Goal: Obtain resource: Obtain resource

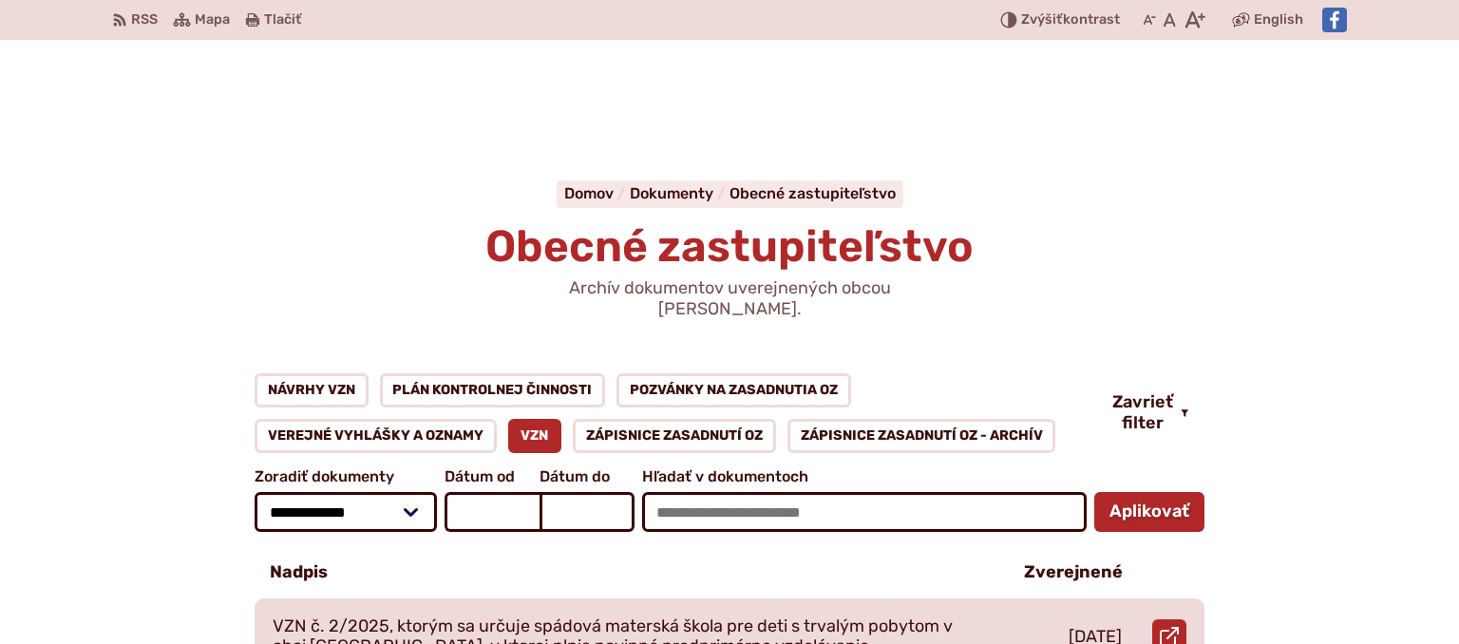
scroll to position [300, 0]
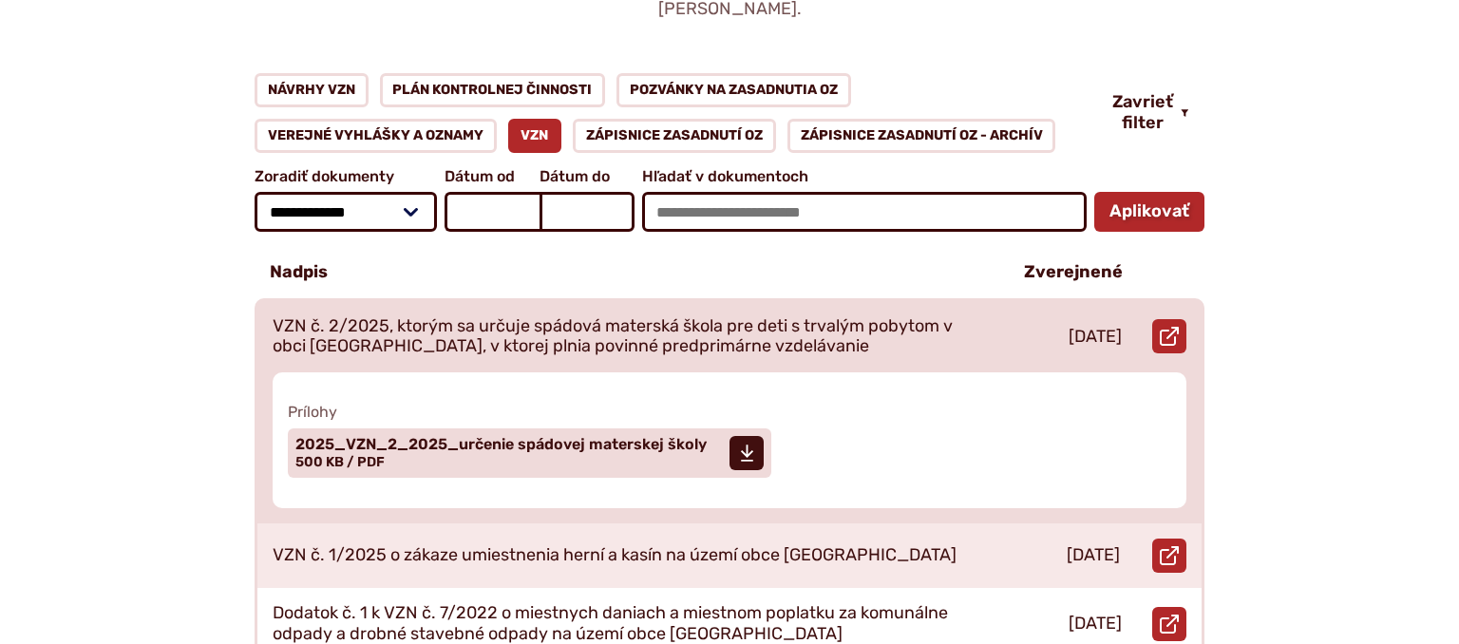
click at [622, 322] on p "VZN č. 2/2025, ktorým sa určuje spádová materská škola pre deti s trvalým pobyt…" at bounding box center [626, 336] width 707 height 41
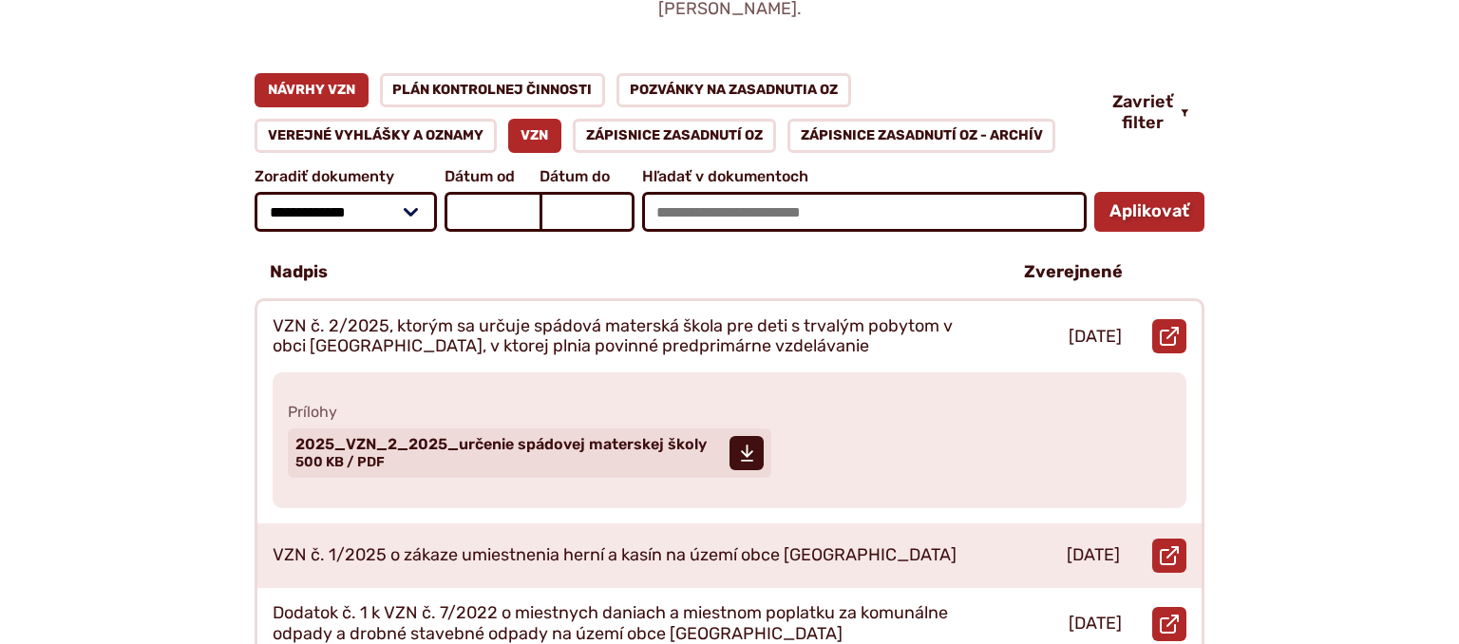
click at [293, 73] on link "Návrhy VZN" at bounding box center [311, 90] width 114 height 34
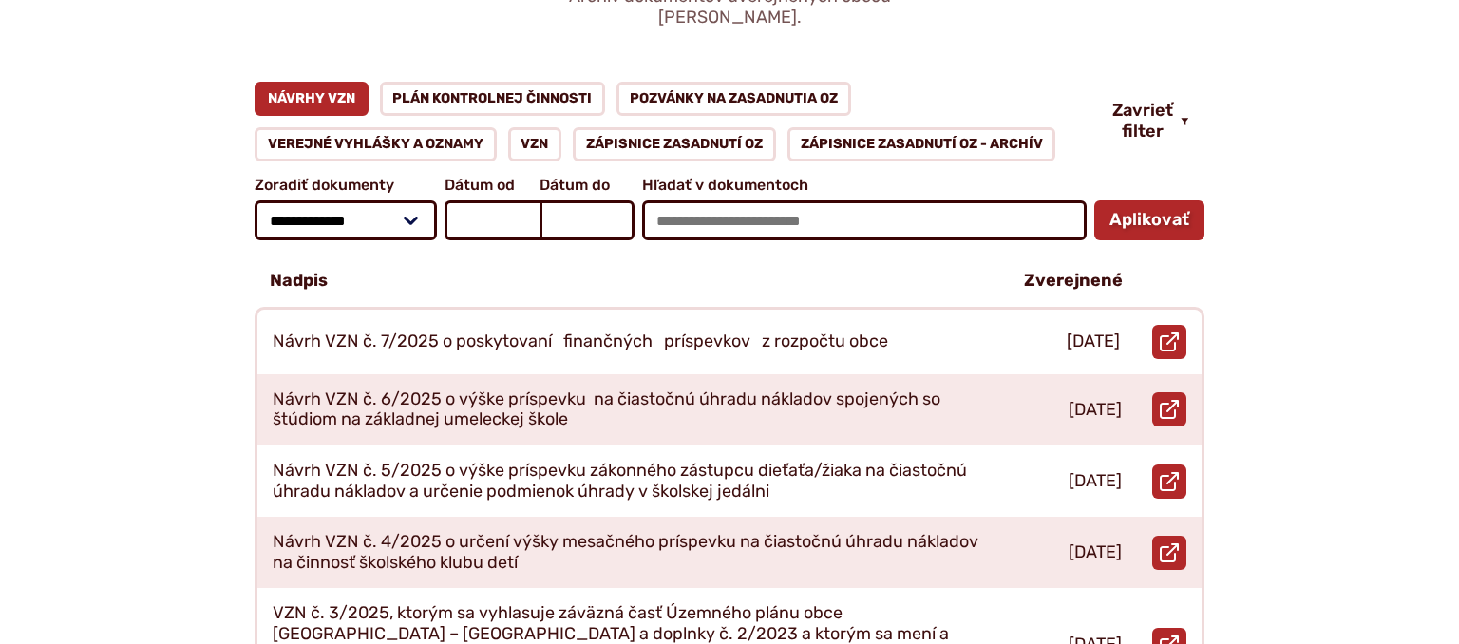
scroll to position [300, 0]
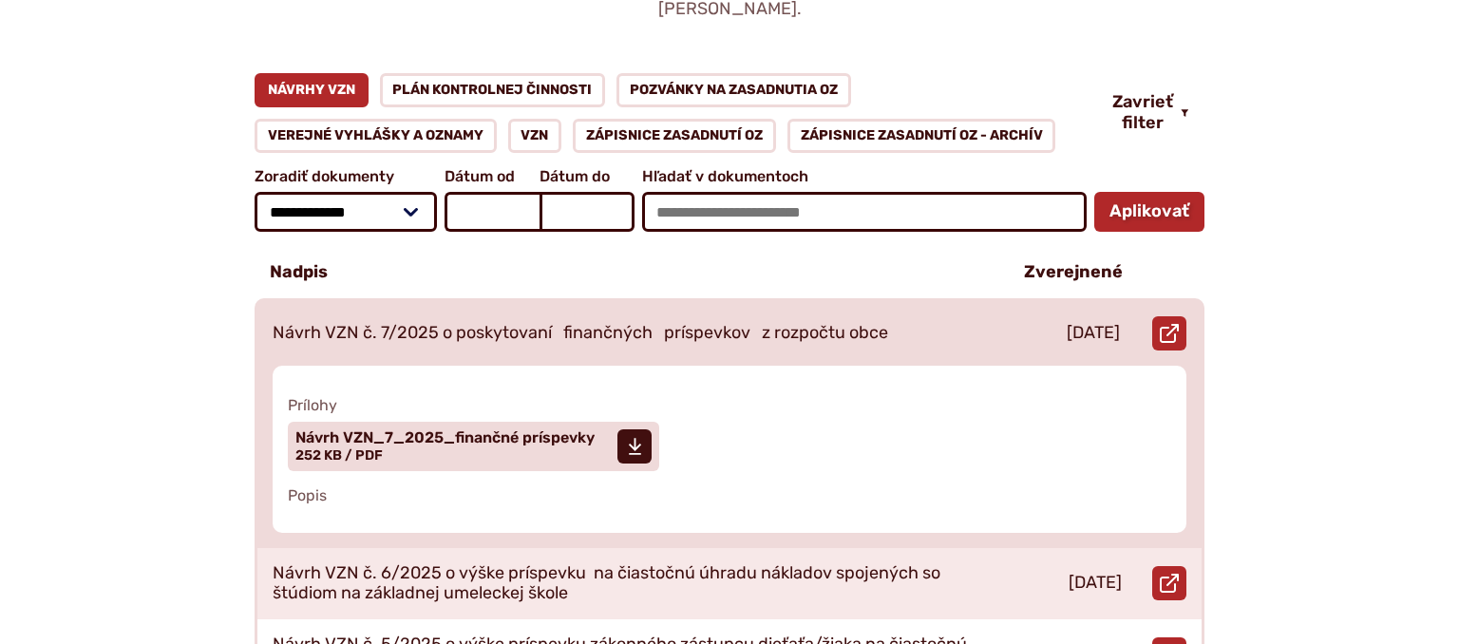
click at [527, 323] on p "Návrh VZN č. 7/2025 o poskytovaní finančných príspevkov z rozpočtu obce" at bounding box center [580, 333] width 615 height 21
click at [594, 430] on span "Návrh VZN_7_2025_finančné príspevky" at bounding box center [444, 437] width 299 height 15
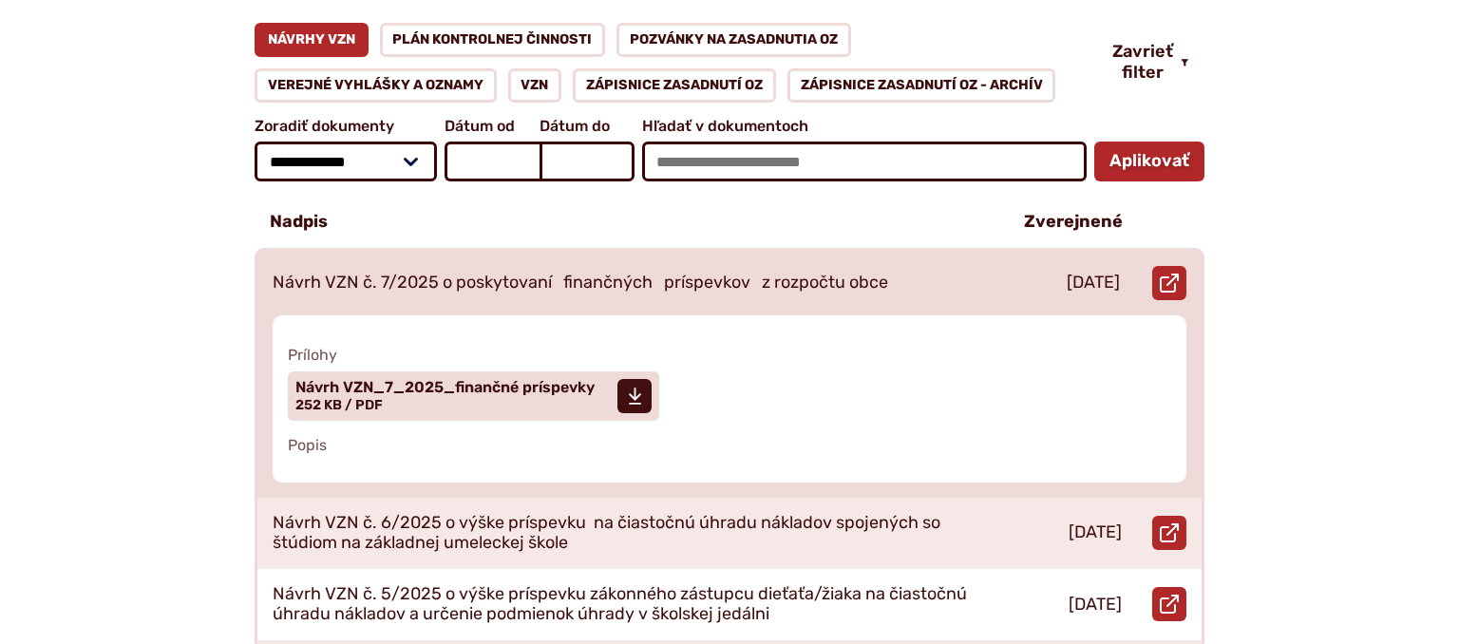
scroll to position [401, 0]
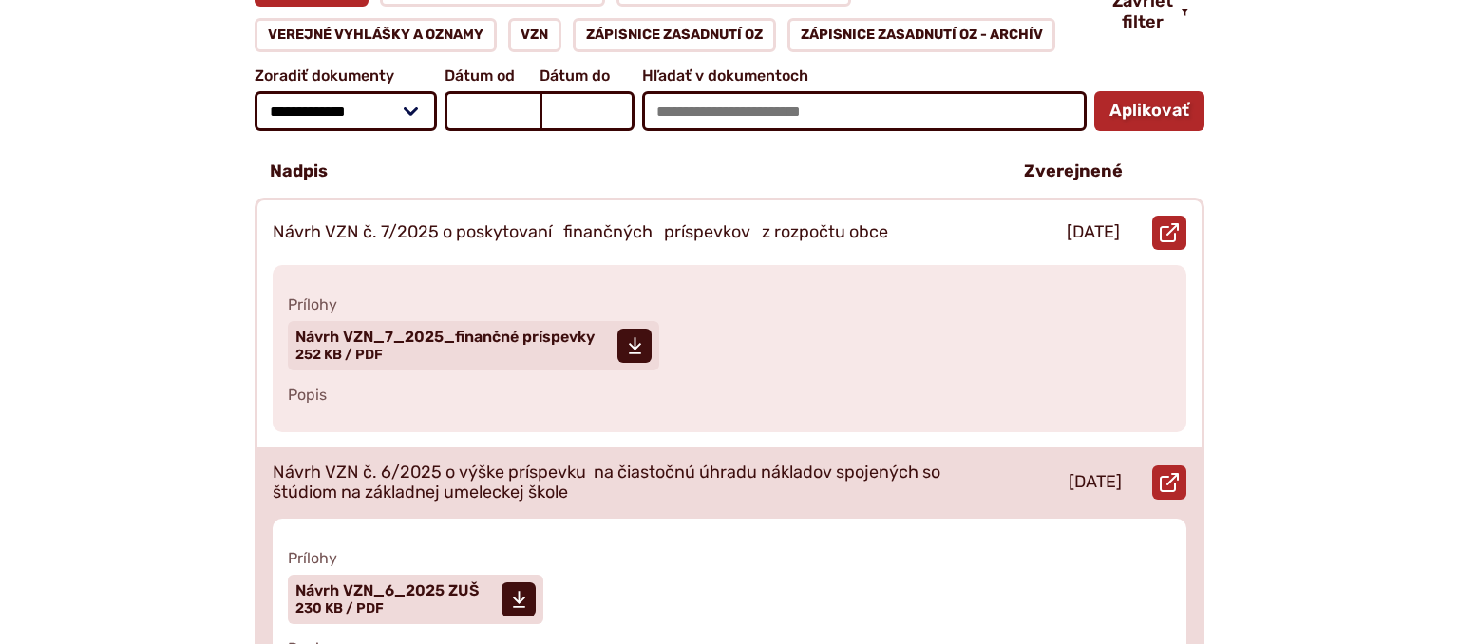
click at [495, 462] on p "Návrh VZN č. 6/2025 o výške príspevku na čiastočnú úhradu nákladov spojených so…" at bounding box center [626, 482] width 707 height 41
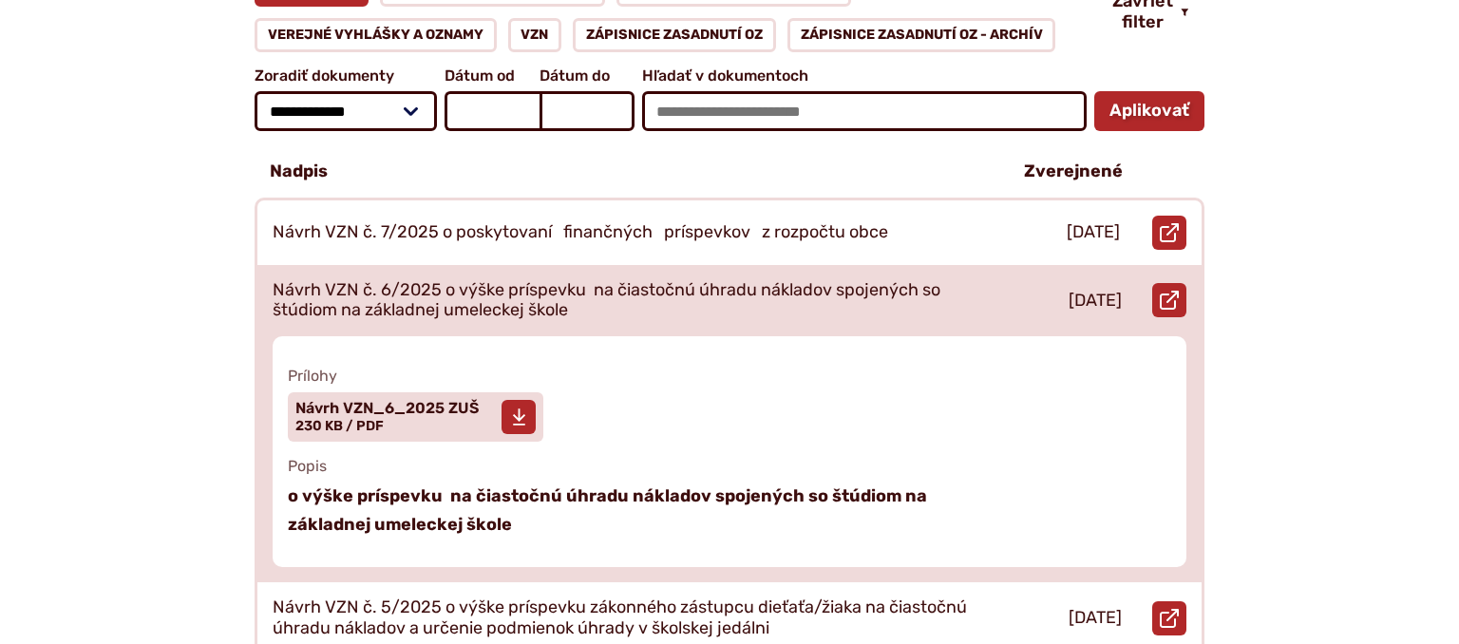
click at [459, 401] on span "Návrh VZN_6_2025 ZUŠ" at bounding box center [386, 408] width 183 height 15
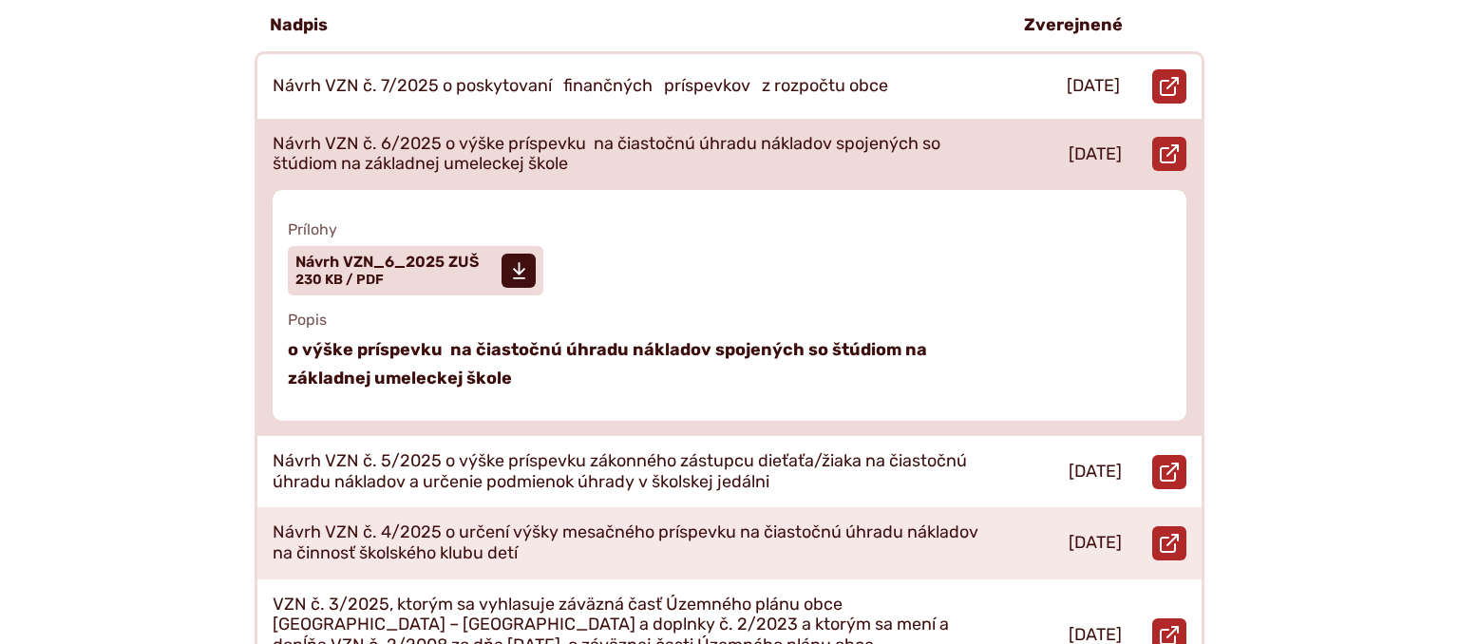
scroll to position [601, 0]
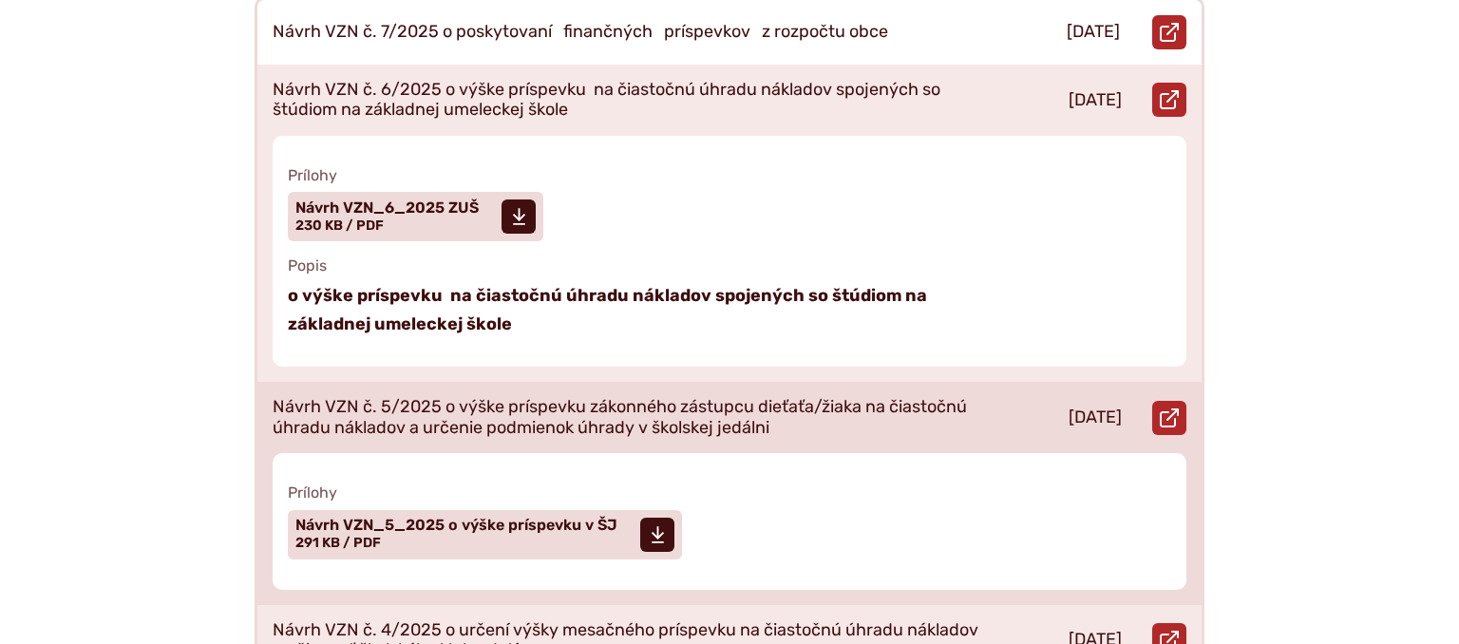
click at [553, 397] on p "Návrh VZN č. 5/2025 o výške príspevku zákonného zástupcu dieťaťa/žiaka na čiast…" at bounding box center [626, 417] width 707 height 41
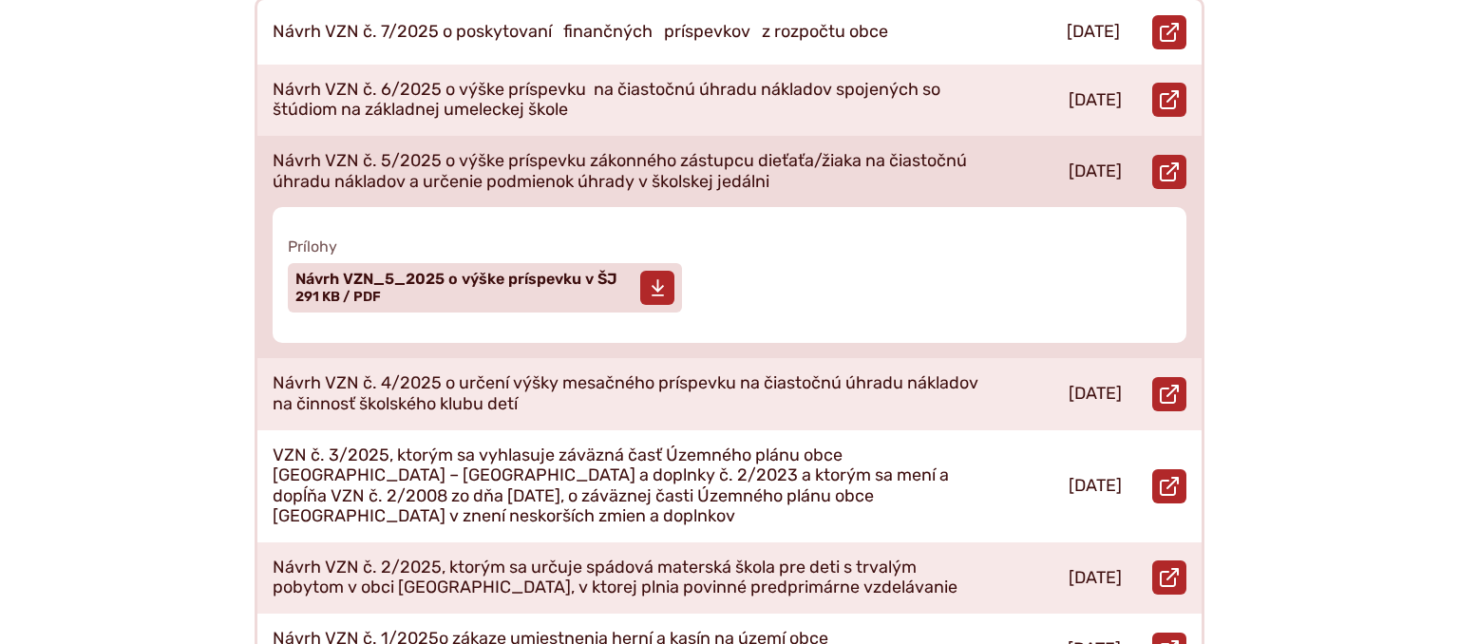
click at [599, 273] on span "Návrh VZN_5_2025 o výške príspevku v ŠJ Veľkosť a typ súboru 291 KB / PDF" at bounding box center [456, 287] width 322 height 47
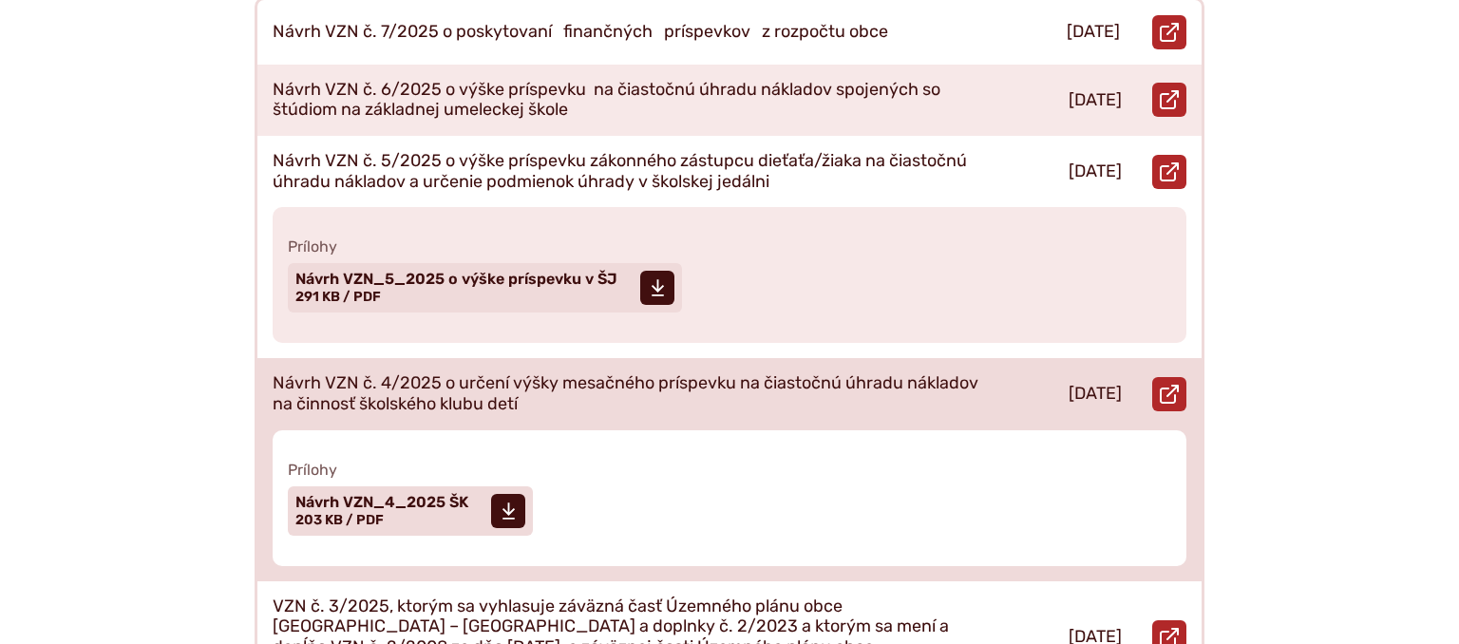
click at [673, 375] on p "Návrh VZN č. 4/2025 o určení výšky mesačného príspevku na čiastočnú úhradu nákl…" at bounding box center [626, 393] width 707 height 41
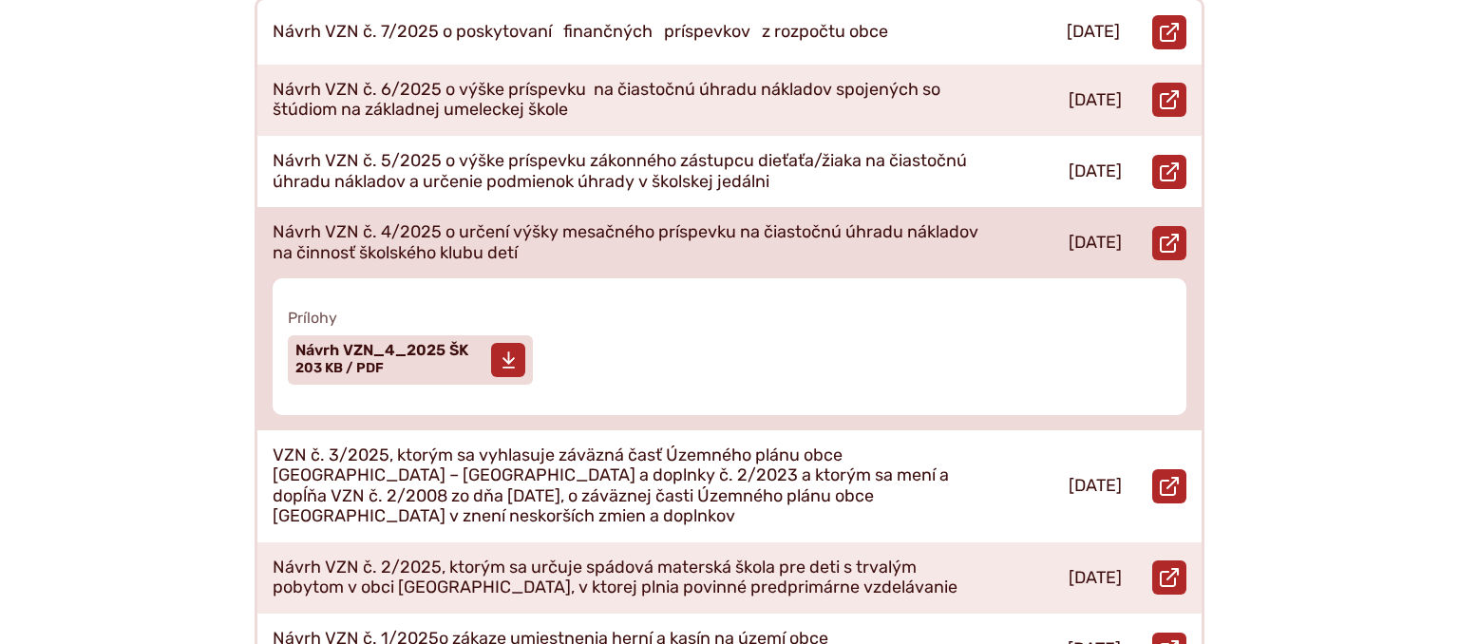
click at [454, 352] on span "Návrh VZN_4_2025 ŠK Veľkosť a typ súboru 203 KB / PDF" at bounding box center [381, 358] width 173 height 47
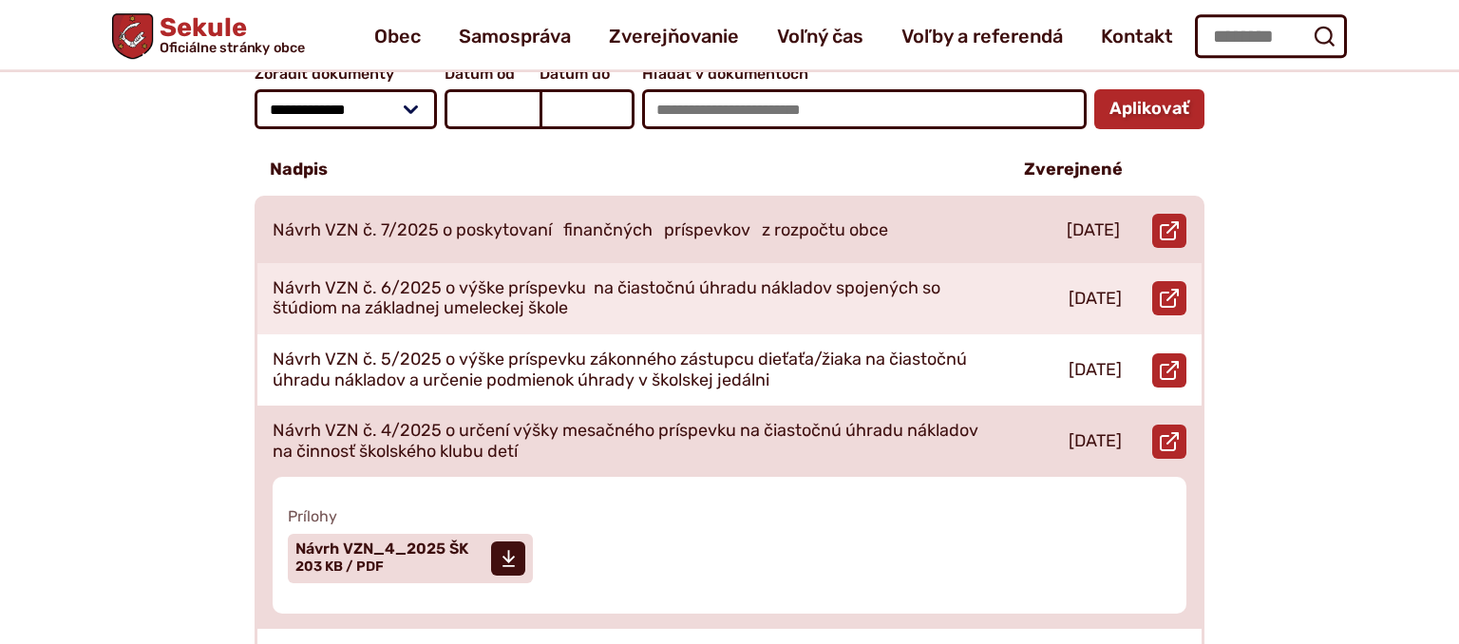
scroll to position [401, 0]
